Goal: Task Accomplishment & Management: Manage account settings

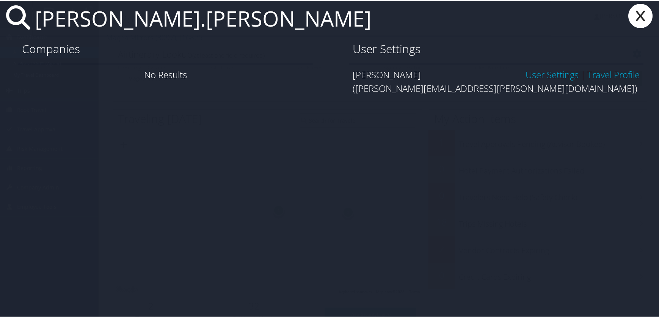
type input "[PERSON_NAME].[PERSON_NAME]"
click at [550, 74] on link "User Settings" at bounding box center [551, 73] width 53 height 13
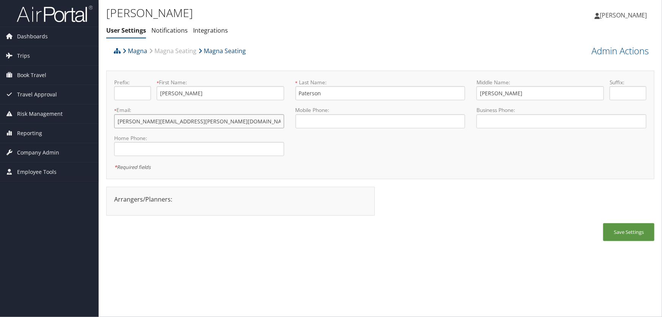
click at [157, 121] on input "steven.paterson@magna.com" at bounding box center [199, 121] width 170 height 14
type input "steven.paterson.delete@magna.com"
click at [626, 234] on button "Save Settings" at bounding box center [628, 232] width 51 height 18
click at [602, 52] on link "Admin Actions" at bounding box center [619, 50] width 57 height 13
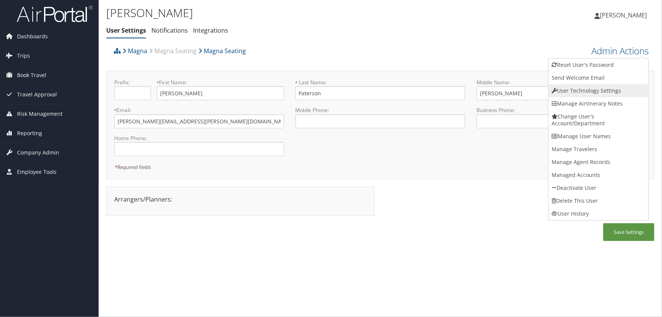
click at [572, 89] on link "User Technology Settings" at bounding box center [598, 90] width 100 height 13
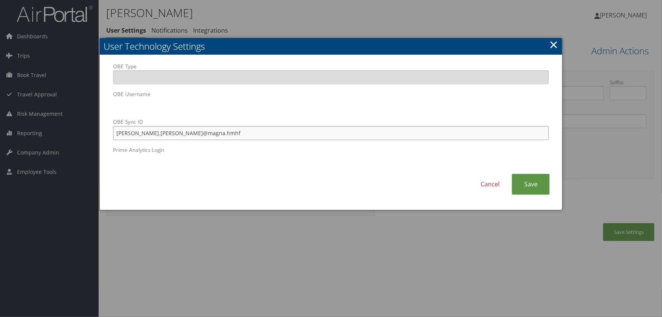
click at [155, 133] on input "steven.paterson@magna.hmhf" at bounding box center [331, 133] width 436 height 14
type input "steven.paterson.delete@magna.hmhf"
click at [532, 184] on link "Save" at bounding box center [530, 184] width 38 height 21
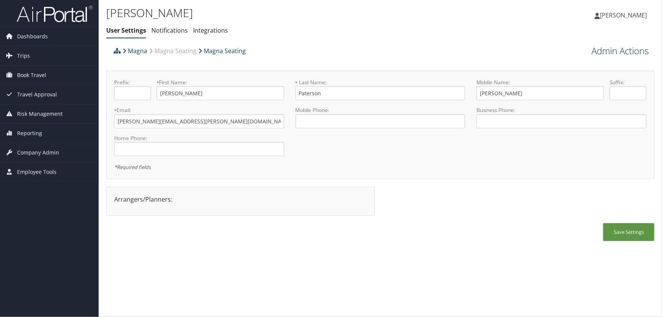
click at [613, 50] on link "Admin Actions" at bounding box center [619, 50] width 57 height 13
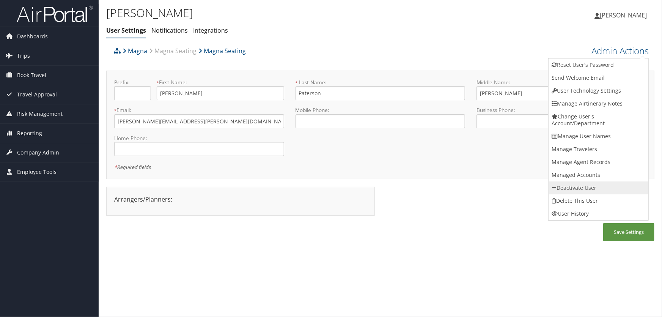
click at [572, 188] on link "Deactivate User" at bounding box center [598, 187] width 100 height 13
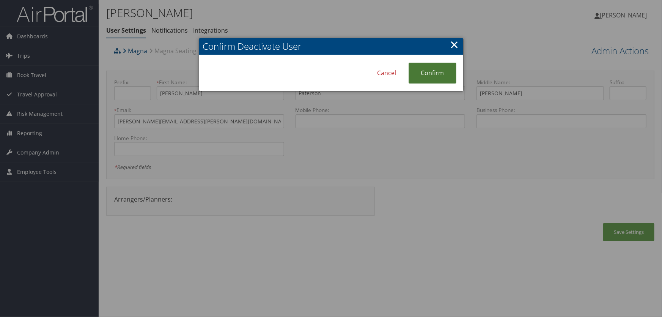
click at [437, 72] on link "Confirm" at bounding box center [432, 73] width 48 height 21
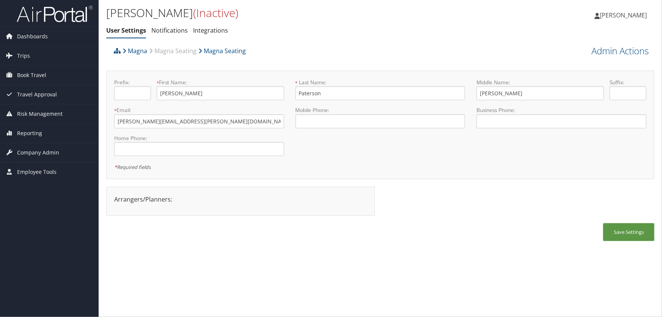
click at [504, 45] on div "Magna Magna Seating Magna Seating" at bounding box center [312, 53] width 400 height 20
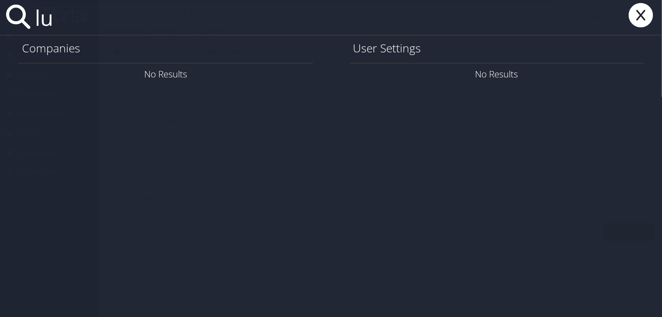
type input "l"
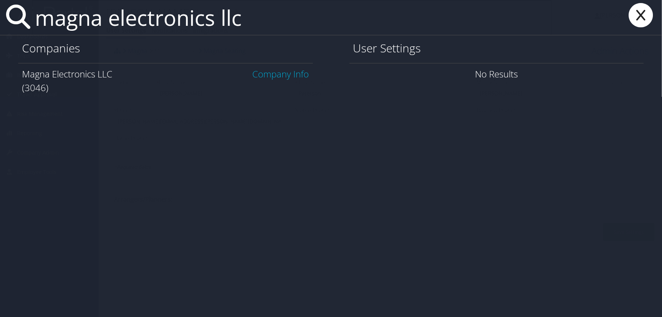
type input "magna electronics llc"
click at [287, 72] on link "Company Info" at bounding box center [281, 73] width 56 height 13
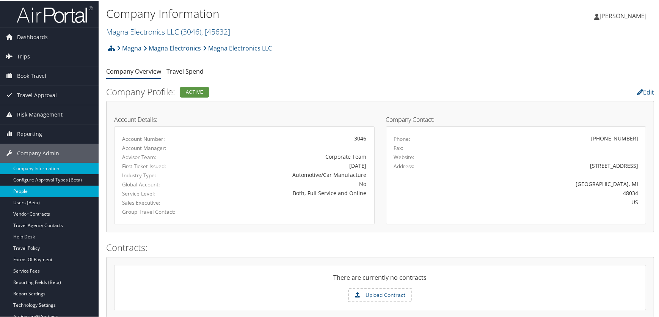
click at [28, 189] on link "People" at bounding box center [49, 190] width 99 height 11
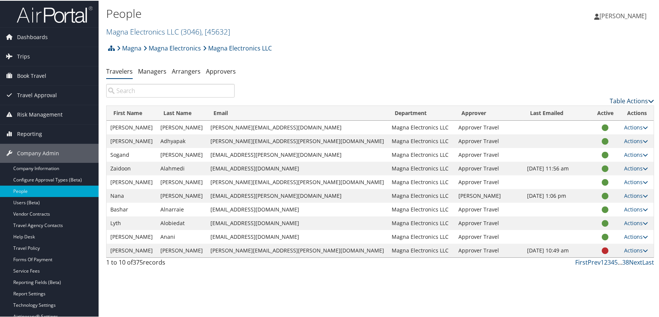
click at [616, 99] on link "Table Actions" at bounding box center [632, 100] width 44 height 8
click at [578, 111] on link "Add New User" at bounding box center [601, 111] width 100 height 13
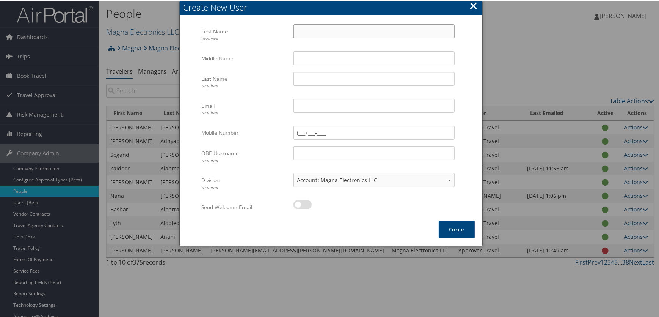
click at [315, 33] on input "First Name required" at bounding box center [373, 31] width 161 height 14
type input "Lutz"
type input "Kuehnke"
type input "lutz.kuehnke@magna.com"
click at [305, 152] on input "OBE Username required" at bounding box center [373, 152] width 161 height 14
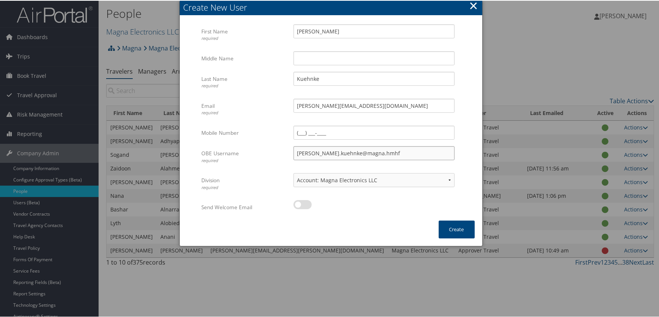
type input "lutz.kuehnke@magna.hmhf"
click at [445, 179] on select "Account: Magna Electronics LLC" at bounding box center [373, 179] width 161 height 14
click at [293, 172] on select "Account: Magna Electronics LLC" at bounding box center [373, 179] width 161 height 14
click at [307, 204] on label at bounding box center [302, 203] width 18 height 9
click at [302, 204] on input "checkbox" at bounding box center [299, 204] width 5 height 5
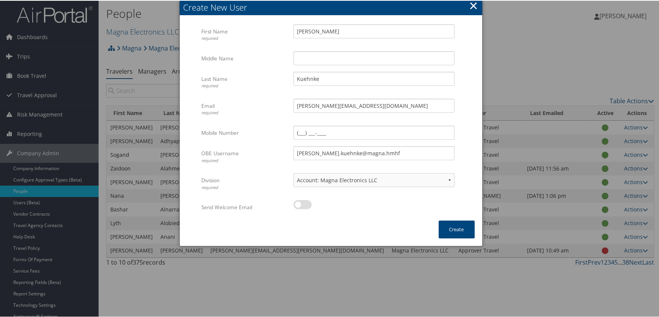
checkbox input "true"
click at [449, 227] on button "Create" at bounding box center [457, 229] width 36 height 18
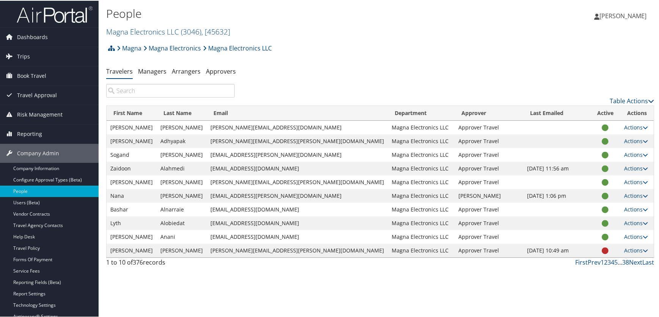
click at [326, 57] on div "Magna Magna Electronics Magna Electronics LLC Account Structure Magna (MAGNA) A…" at bounding box center [380, 50] width 548 height 20
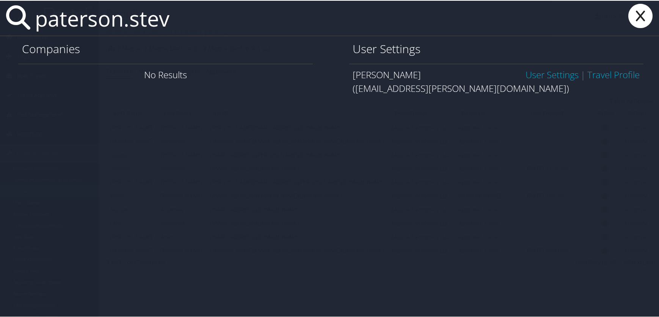
type input "paterson.stev"
click at [549, 75] on link "User Settings" at bounding box center [551, 73] width 53 height 13
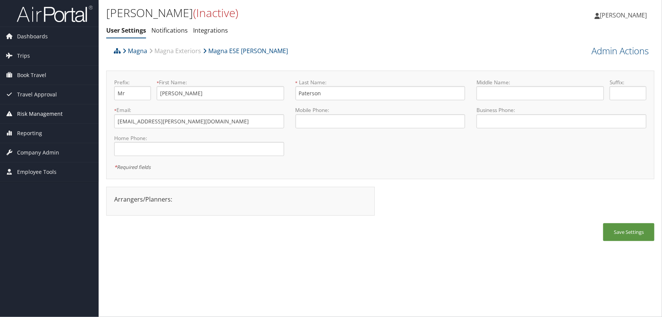
drag, startPoint x: 197, startPoint y: 122, endPoint x: 35, endPoint y: 114, distance: 162.1
click at [36, 117] on div "Dashboards AirPortal 360™ (Manager) AirPortal 360™ (Agent) My Travel Dashboard …" at bounding box center [331, 158] width 662 height 317
type input "[PERSON_NAME][EMAIL_ADDRESS][PERSON_NAME][DOMAIN_NAME]"
click at [632, 230] on button "Save Settings" at bounding box center [628, 232] width 51 height 18
click at [604, 53] on link "Admin Actions" at bounding box center [619, 50] width 57 height 13
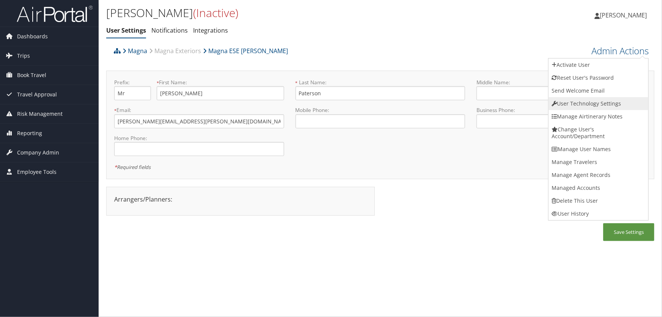
click at [573, 102] on link "User Technology Settings" at bounding box center [598, 103] width 100 height 13
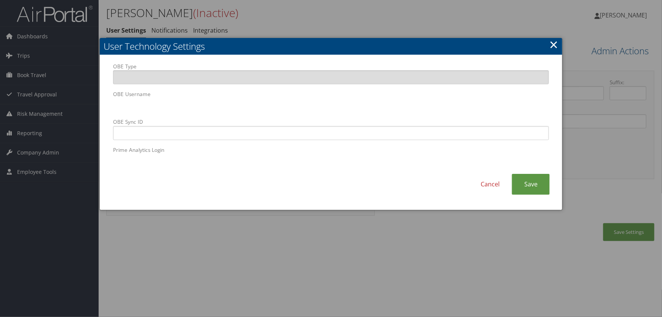
click at [9, 97] on body "Menu Dashboards ► AirPortal 360™ (Manager) AirPortal 360™ (Agent) My Travel Das…" at bounding box center [331, 158] width 662 height 317
click at [5, 99] on body "Menu Dashboards ► AirPortal 360™ (Manager) AirPortal 360™ (Agent) My Travel Das…" at bounding box center [331, 158] width 662 height 317
click at [242, 135] on input "OBE Sync ID" at bounding box center [331, 133] width 436 height 14
paste input "steven.paterson@magna.hmhf"
type input "steven.paterson@magna.hmhf"
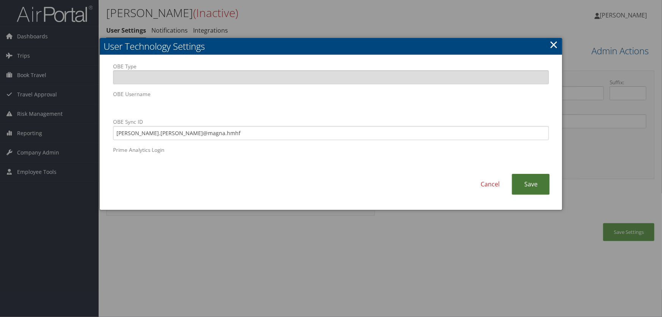
click at [527, 185] on link "Save" at bounding box center [530, 184] width 38 height 21
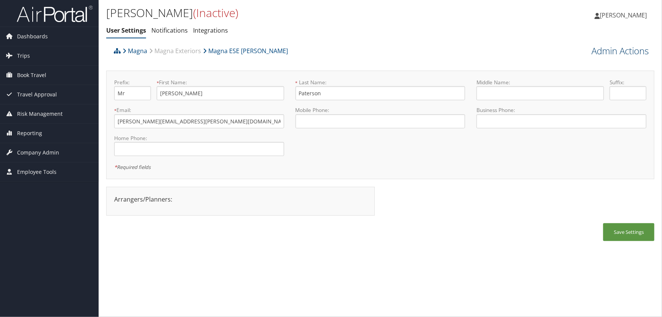
click at [603, 51] on link "Admin Actions" at bounding box center [619, 50] width 57 height 13
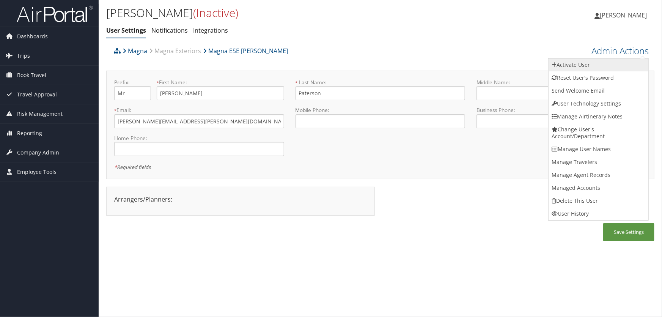
click at [571, 66] on link "Activate User" at bounding box center [598, 64] width 100 height 13
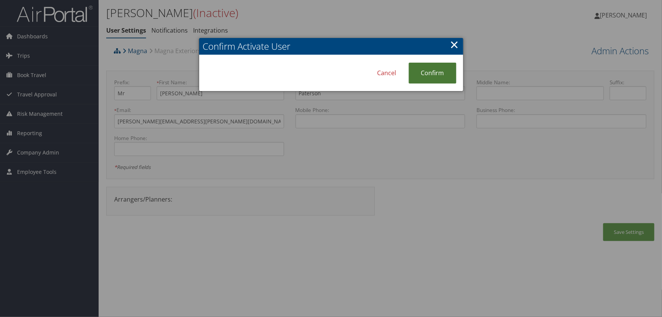
click at [446, 72] on link "Confirm" at bounding box center [432, 73] width 48 height 21
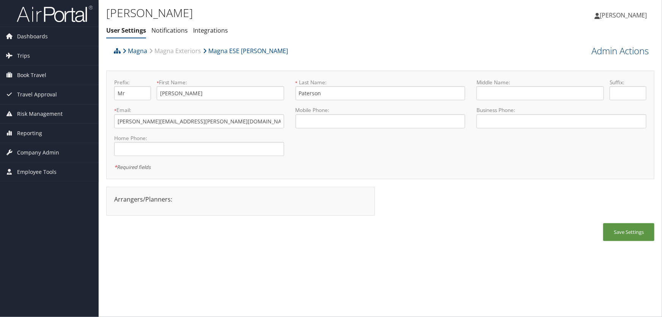
click at [610, 53] on link "Admin Actions" at bounding box center [619, 50] width 57 height 13
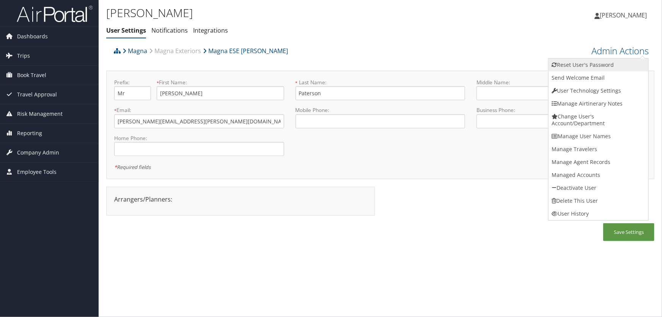
click at [583, 65] on link "Reset User's Password" at bounding box center [598, 64] width 100 height 13
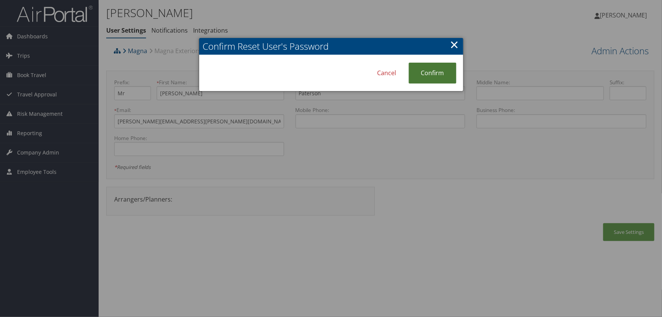
click at [422, 80] on link "Confirm" at bounding box center [432, 73] width 48 height 21
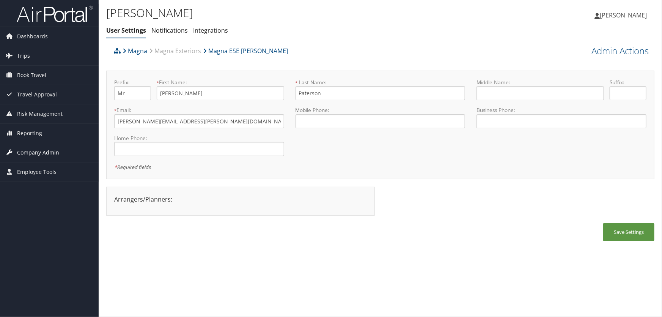
click at [26, 151] on span "Company Admin" at bounding box center [38, 152] width 42 height 19
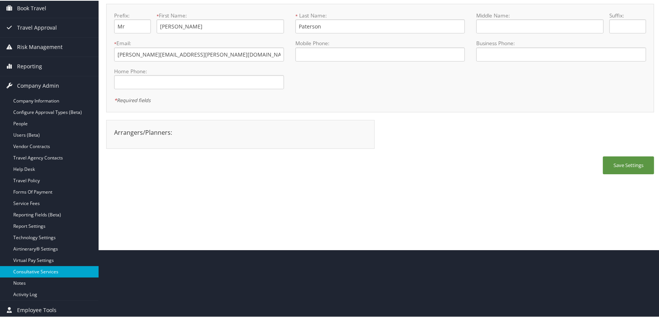
scroll to position [69, 0]
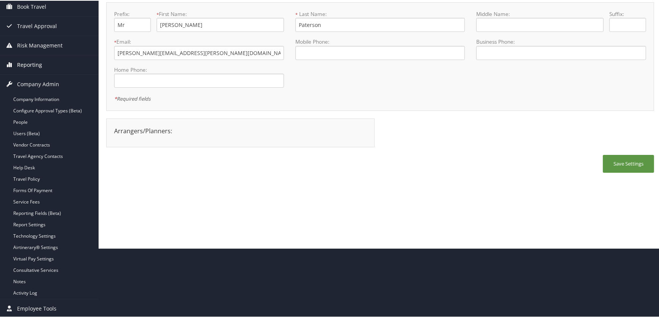
click at [25, 64] on span "Reporting" at bounding box center [29, 64] width 25 height 19
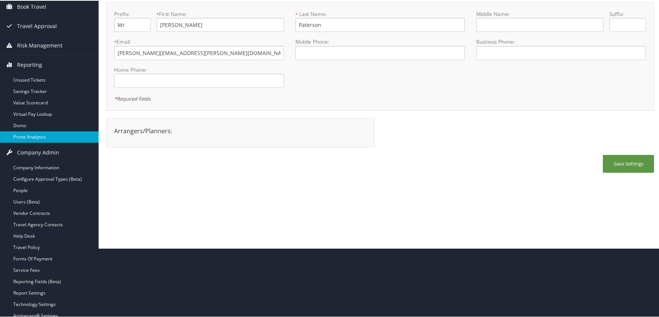
click at [24, 133] on link "Prime Analytics" at bounding box center [49, 135] width 99 height 11
